Goal: Find specific page/section: Find specific page/section

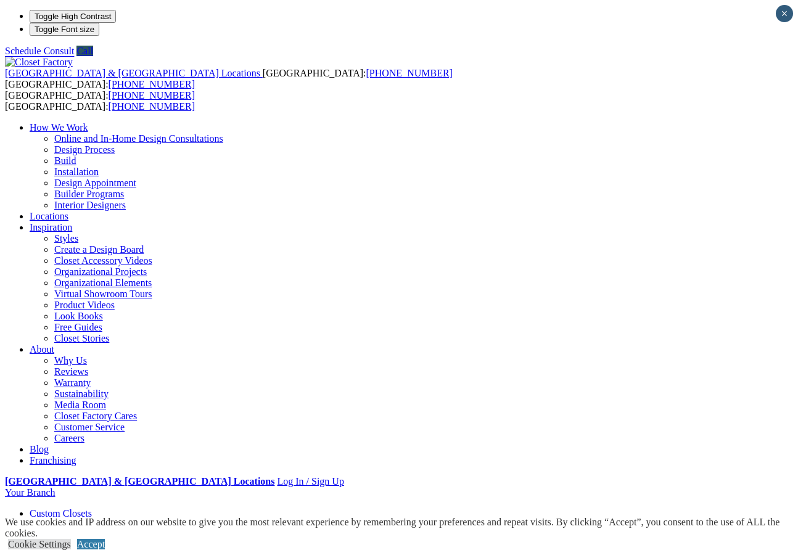
click at [68, 211] on link "Locations" at bounding box center [49, 216] width 39 height 10
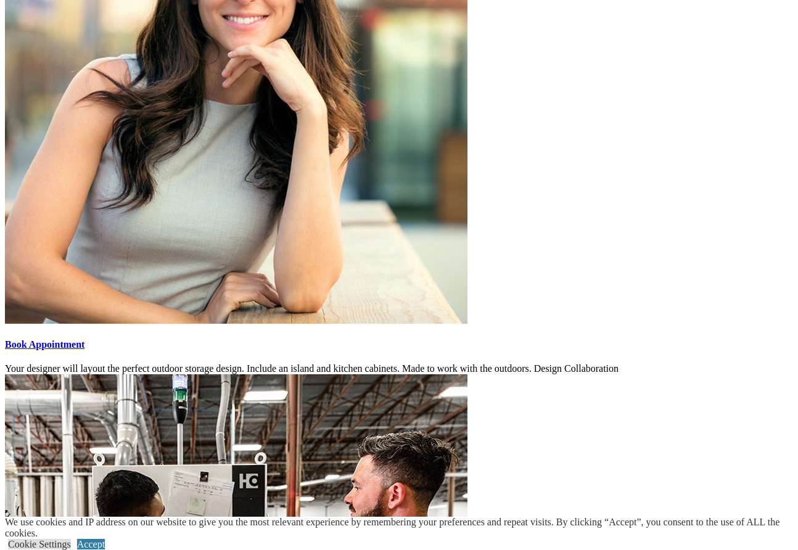
scroll to position [2274, 0]
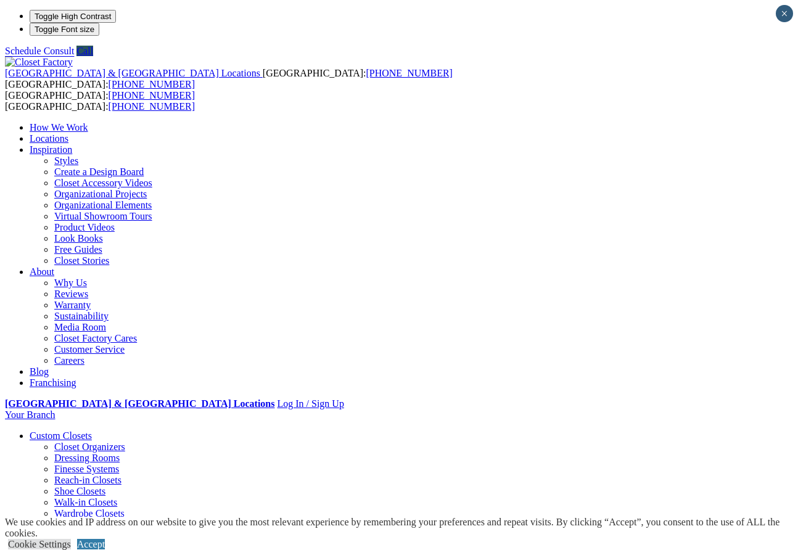
type input "*****"
